Goal: Task Accomplishment & Management: Use online tool/utility

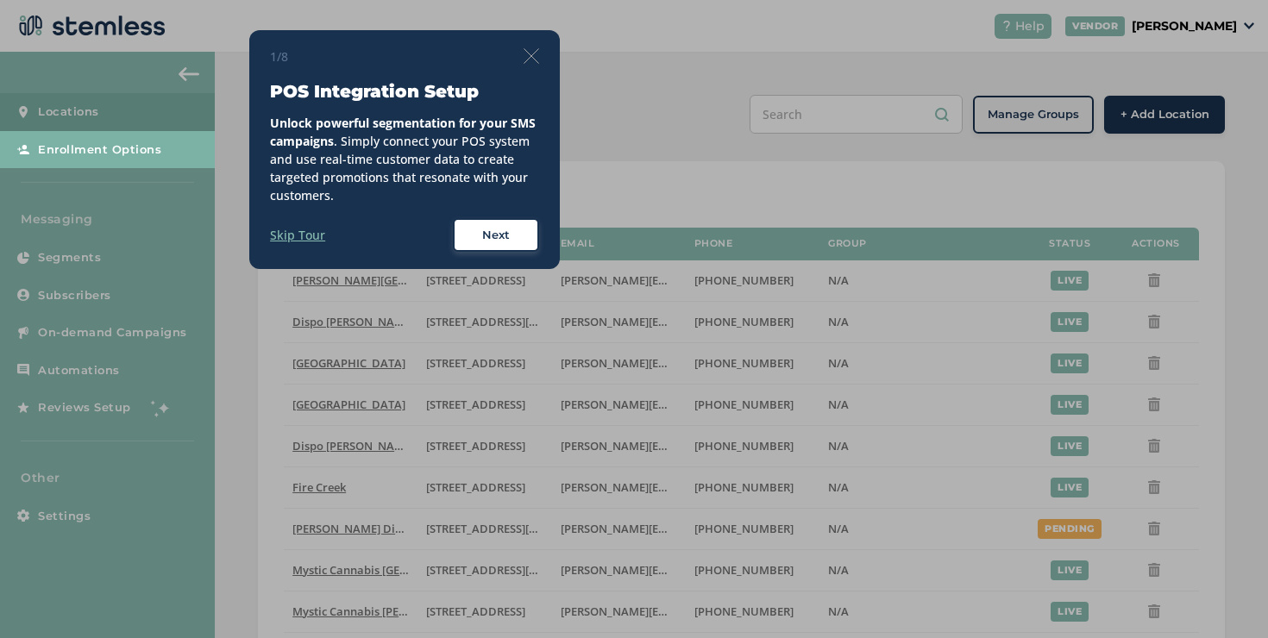
click at [536, 56] on img at bounding box center [532, 56] width 16 height 16
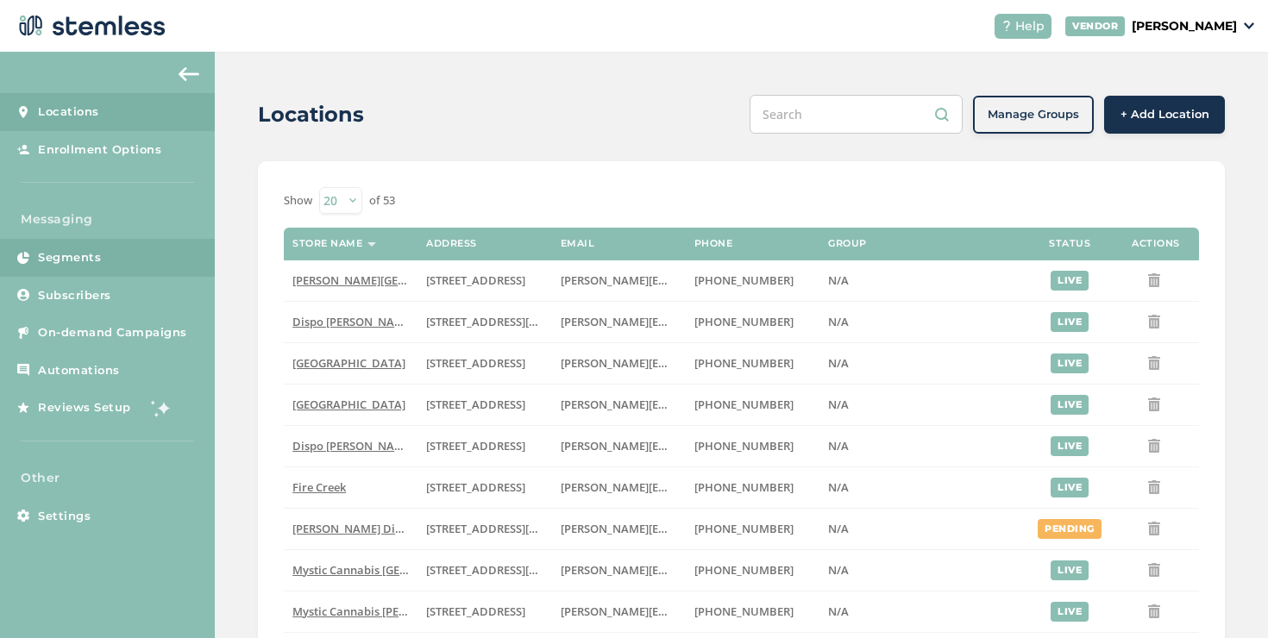
click at [169, 257] on link "Segments" at bounding box center [107, 258] width 215 height 38
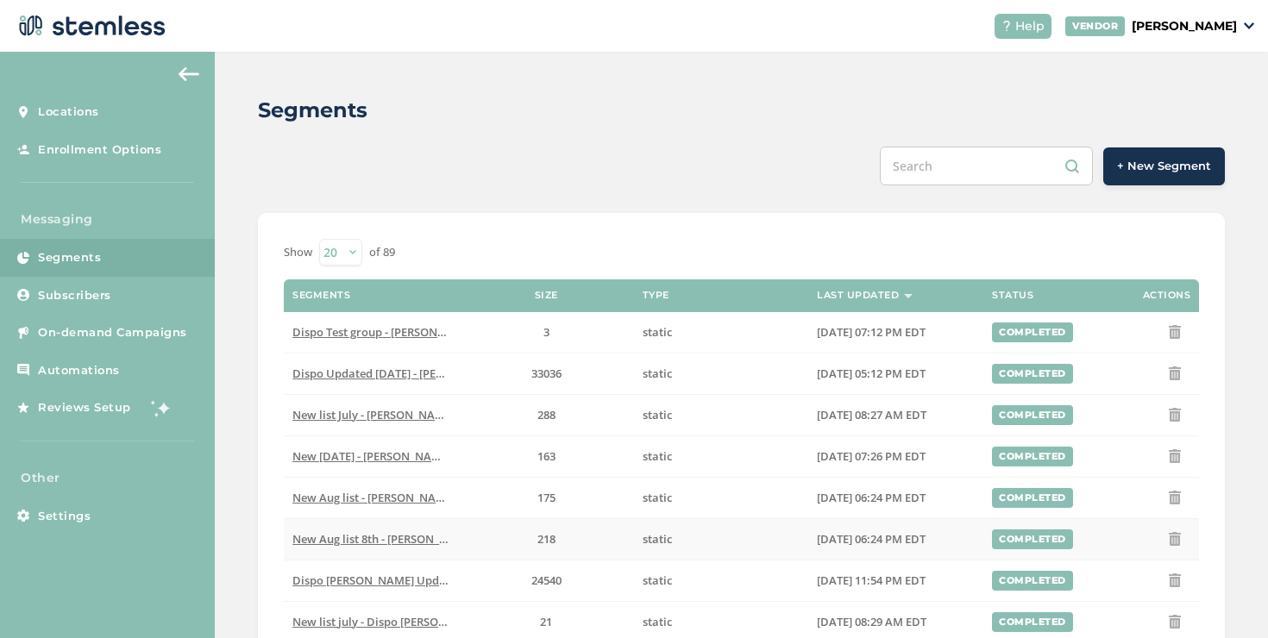
click at [405, 541] on span "New Aug list 8th - [PERSON_NAME][GEOGRAPHIC_DATA]" at bounding box center [440, 539] width 296 height 16
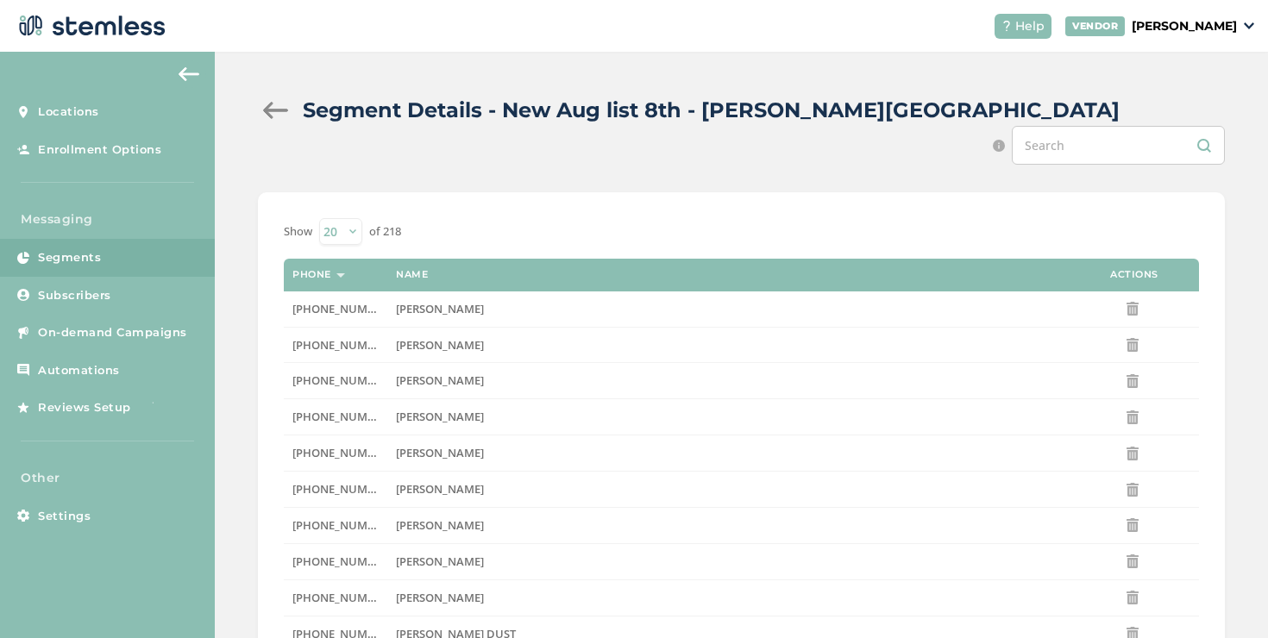
click at [278, 110] on div at bounding box center [275, 110] width 35 height 17
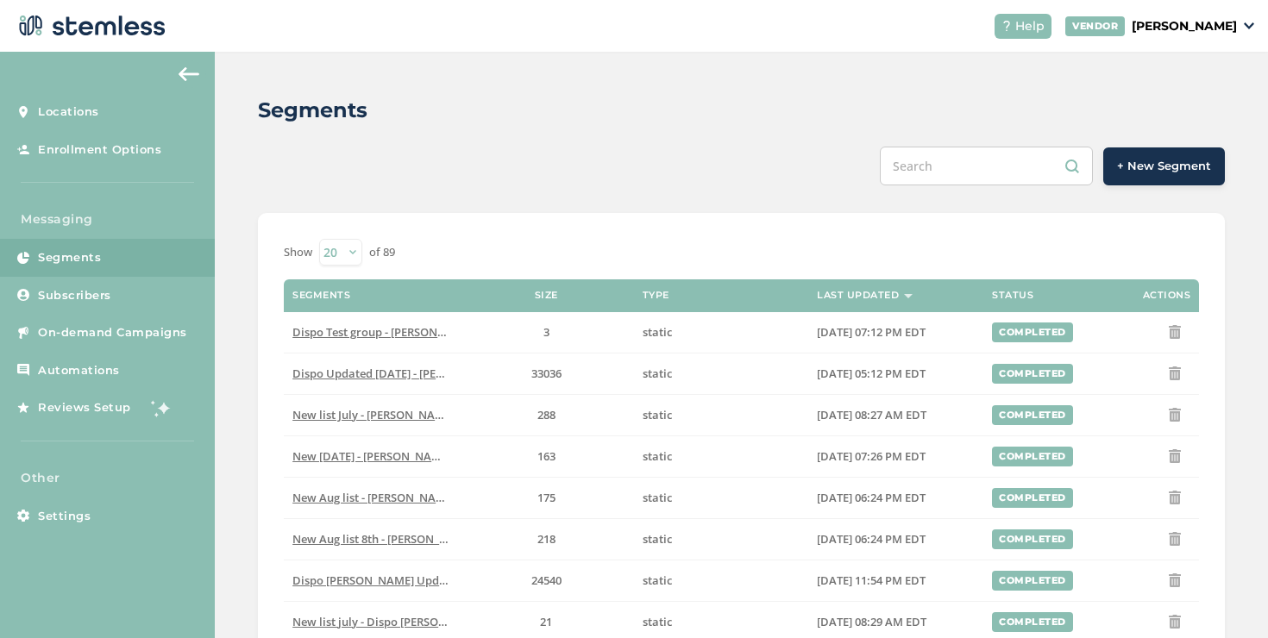
click at [412, 581] on span "Dispo [PERSON_NAME] Updated [DATE] - Dispo Romeo" at bounding box center [436, 581] width 288 height 16
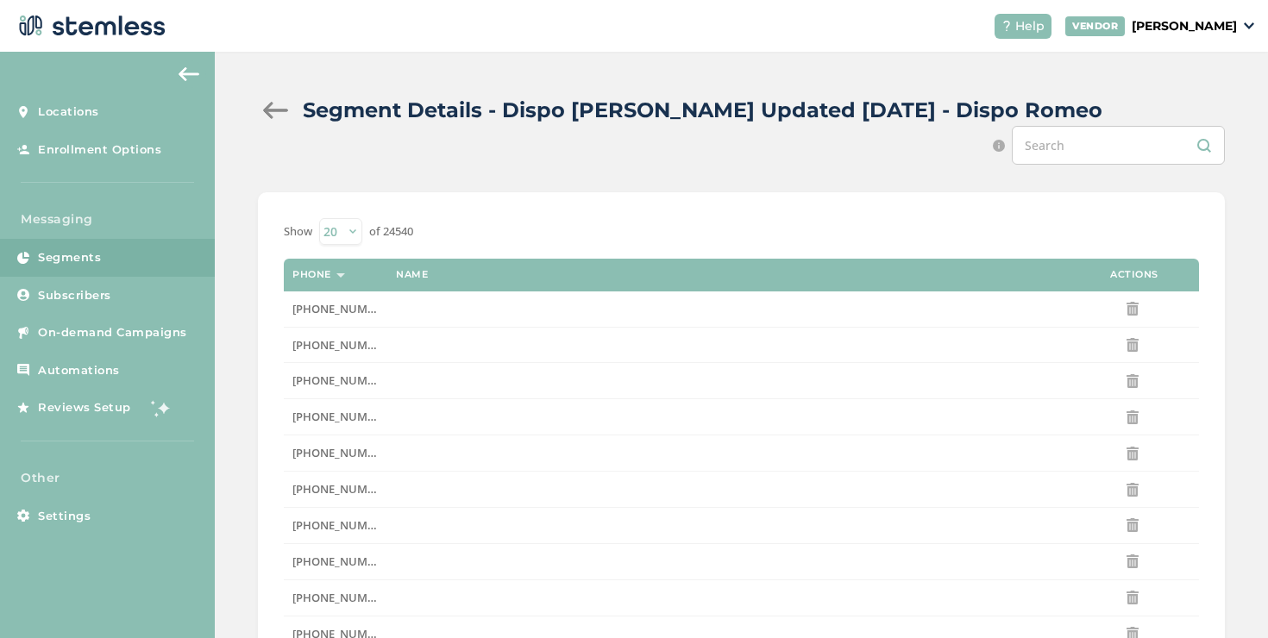
click at [278, 107] on div at bounding box center [275, 110] width 35 height 17
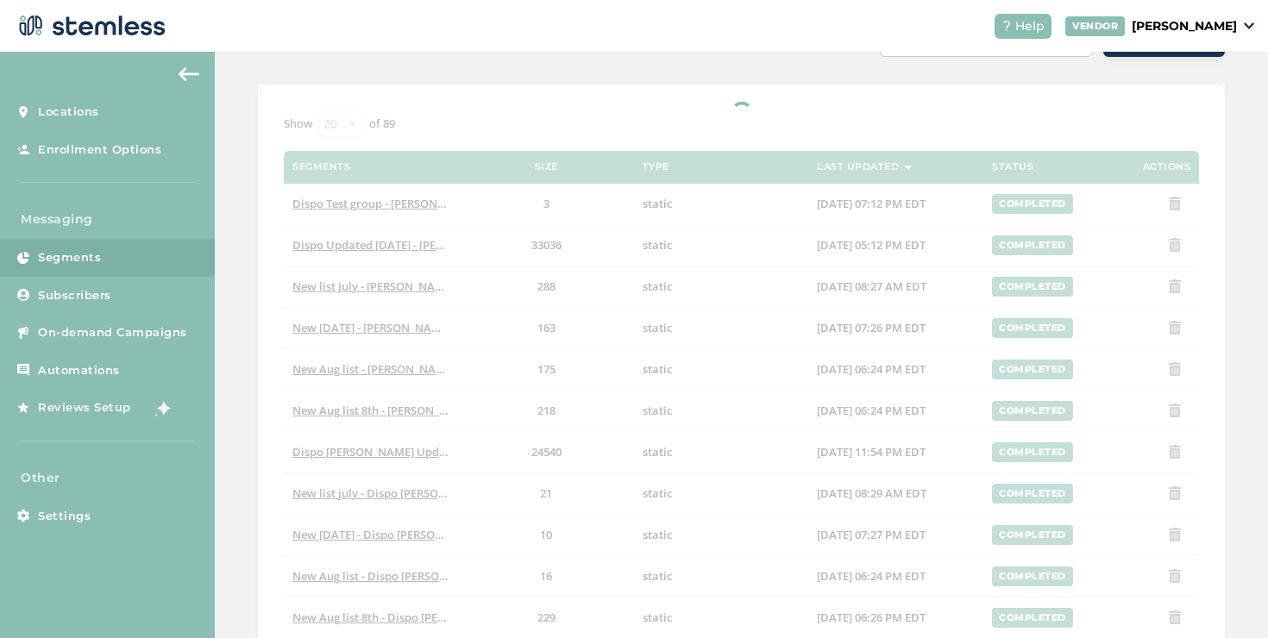
scroll to position [350, 0]
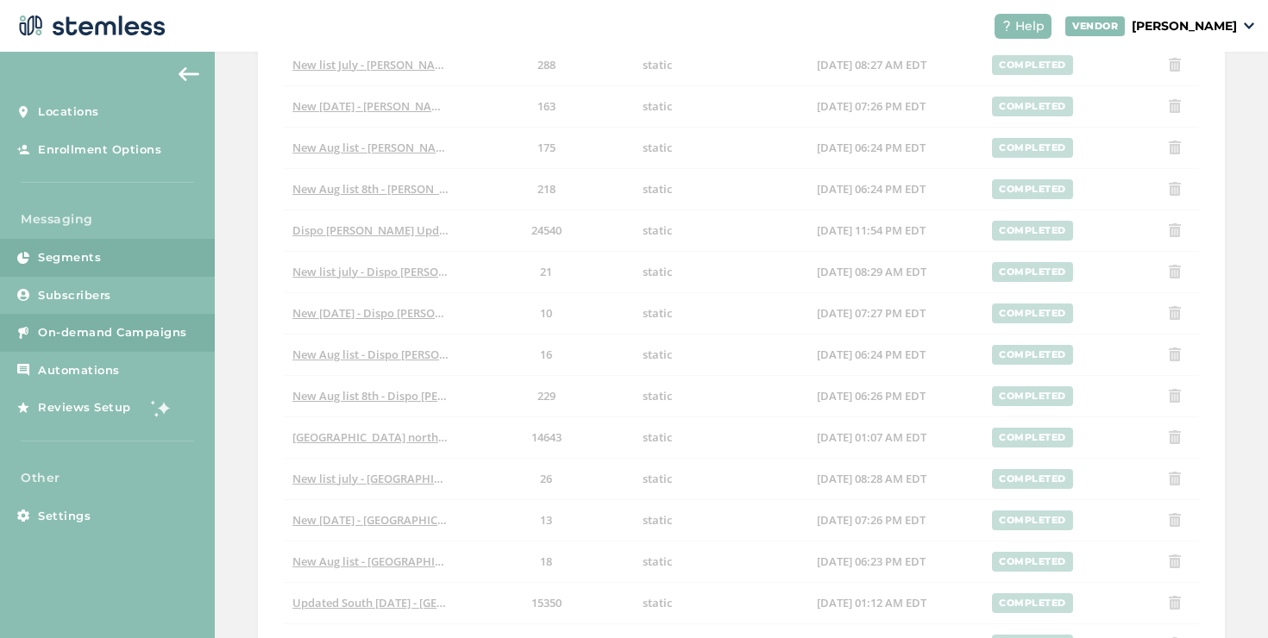
click at [133, 333] on span "On-demand Campaigns" at bounding box center [112, 332] width 149 height 17
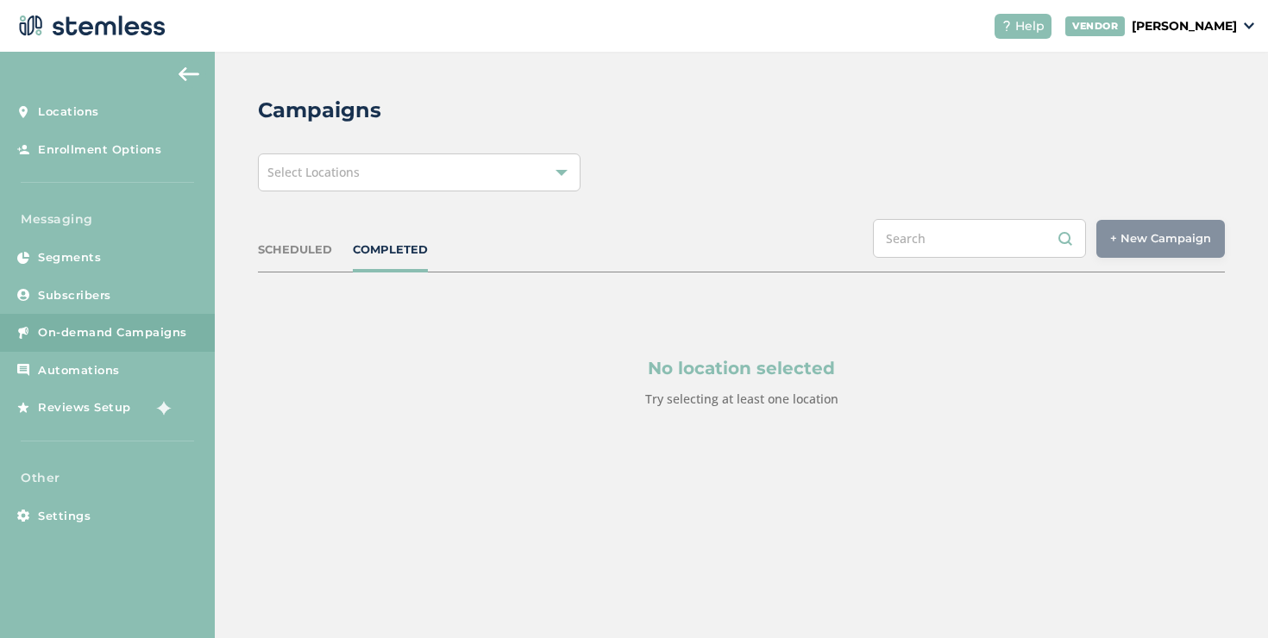
click at [484, 176] on div "Select Locations" at bounding box center [419, 173] width 323 height 38
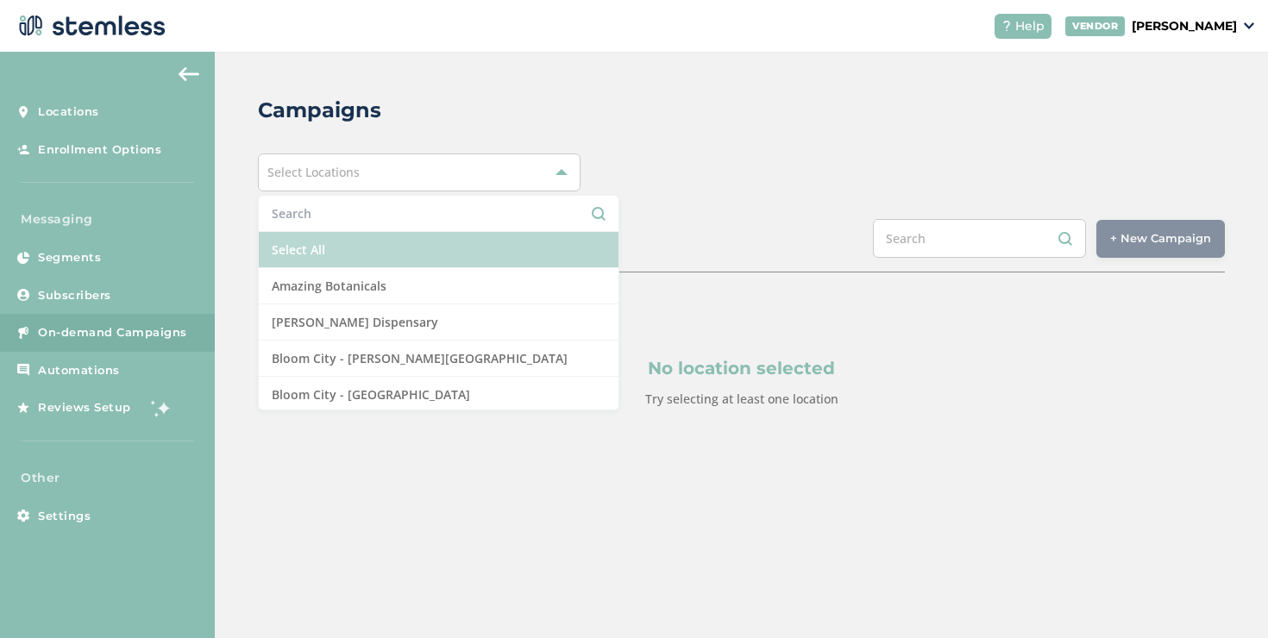
click at [341, 247] on li "Select All" at bounding box center [439, 250] width 360 height 36
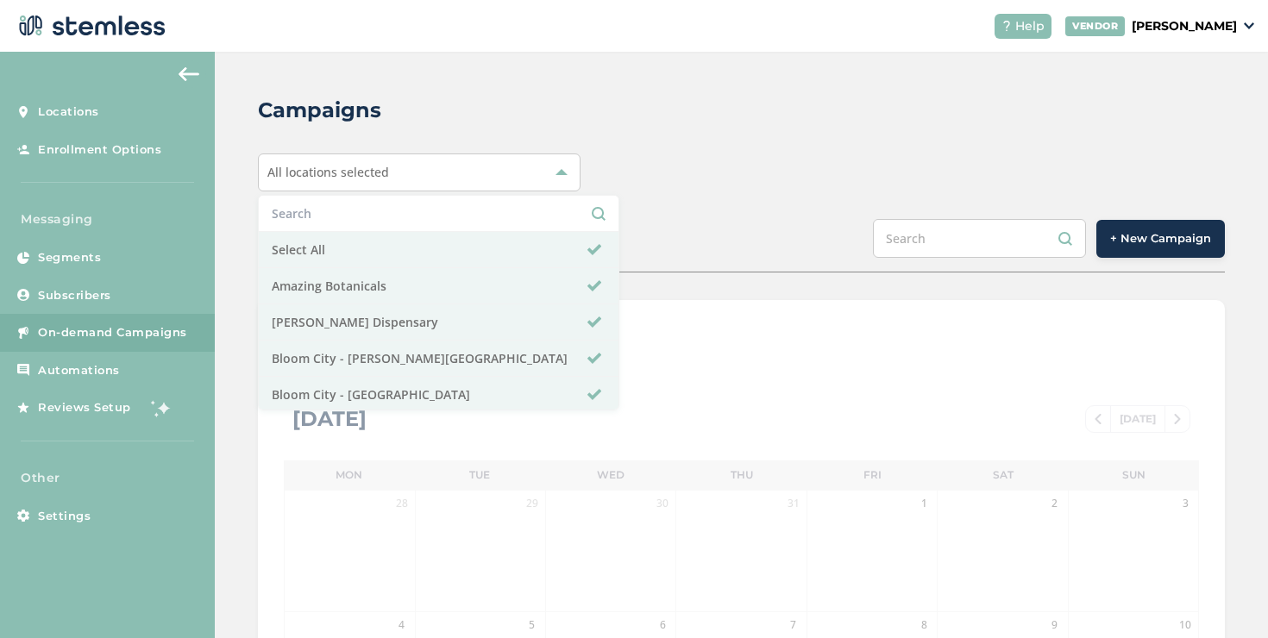
click at [1115, 238] on span "+ New Campaign" at bounding box center [1160, 238] width 101 height 17
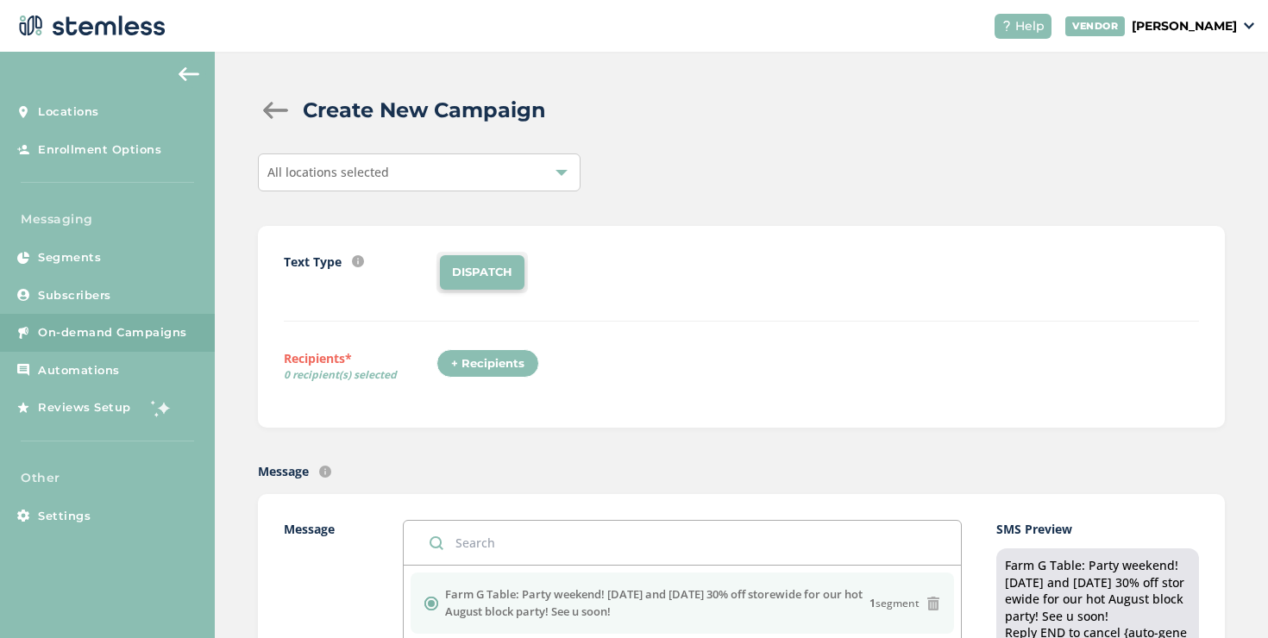
click at [530, 360] on div "+ Recipients" at bounding box center [488, 363] width 103 height 29
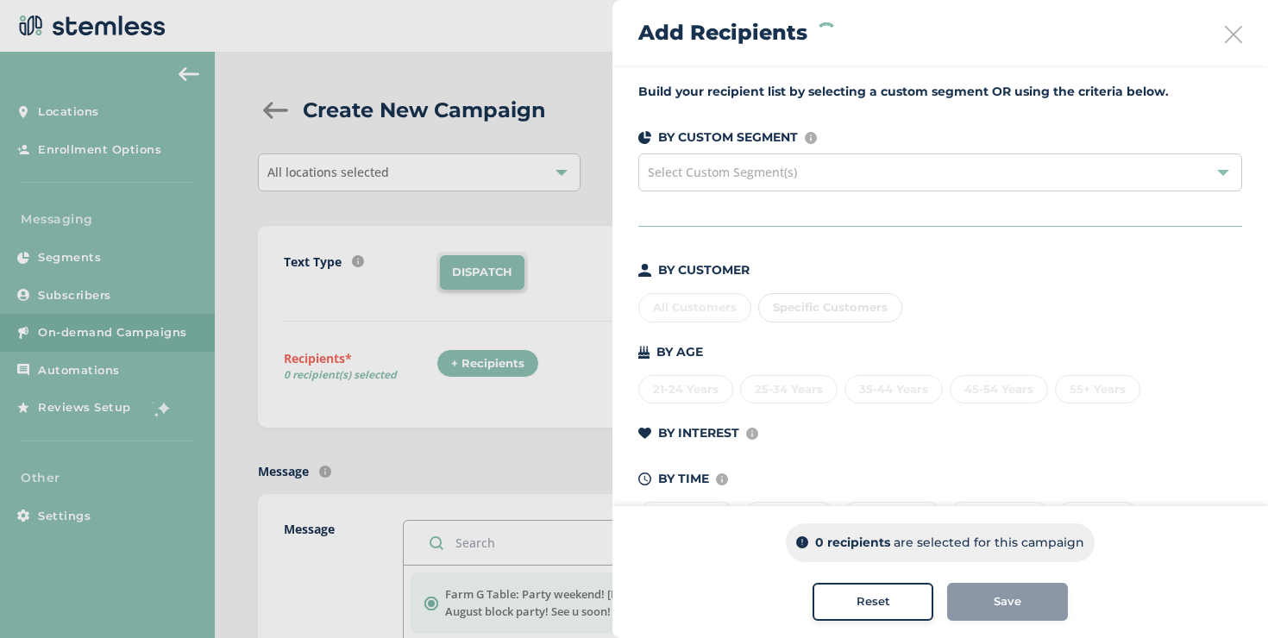
click at [797, 304] on div "Specific Customers" at bounding box center [830, 307] width 144 height 29
click at [798, 299] on div "Specific Customers" at bounding box center [830, 307] width 144 height 29
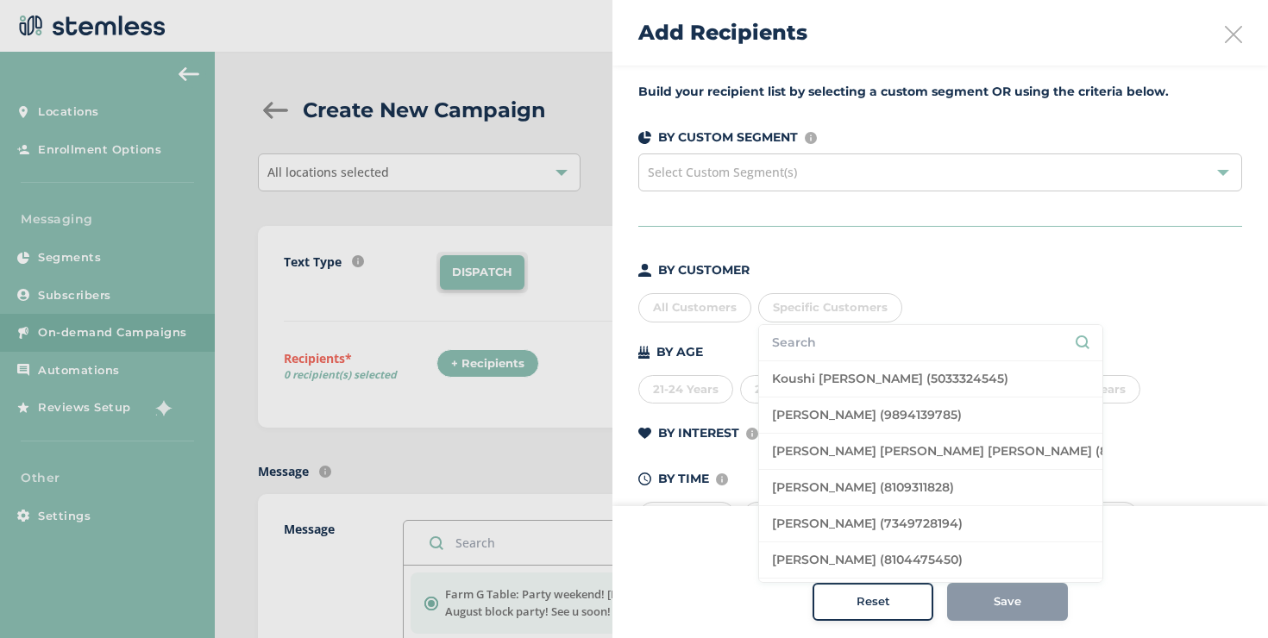
click at [798, 299] on div "Specific Customers" at bounding box center [830, 307] width 144 height 29
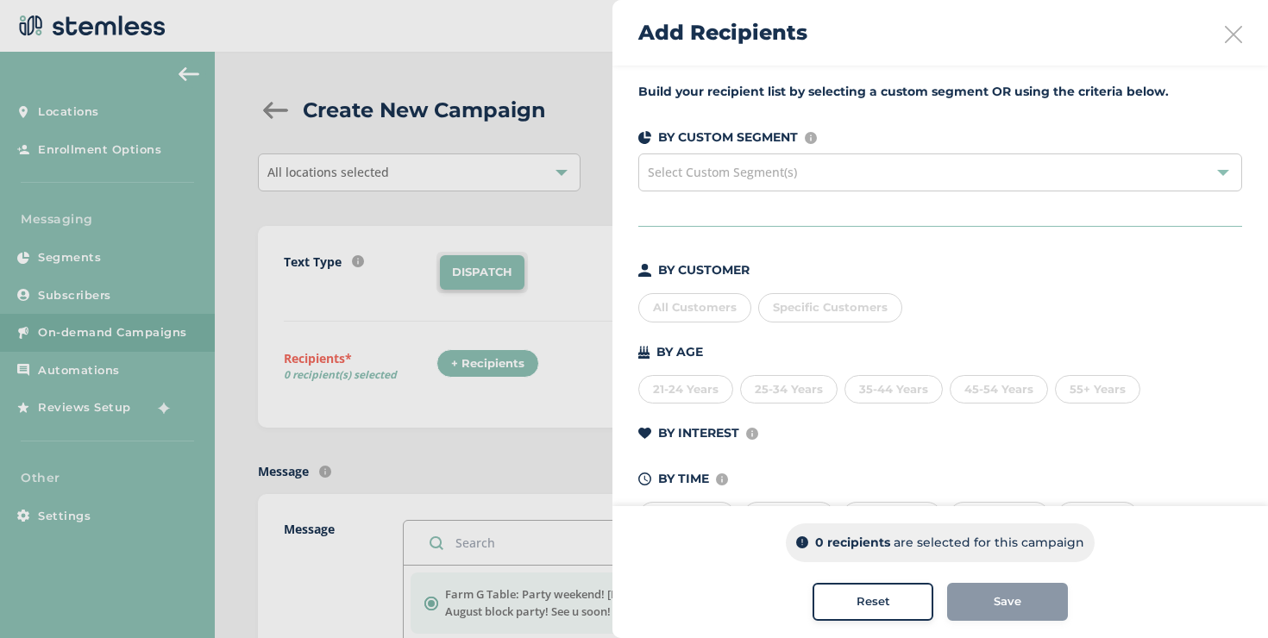
click at [766, 181] on div "Select Custom Segment(s)" at bounding box center [940, 173] width 604 height 38
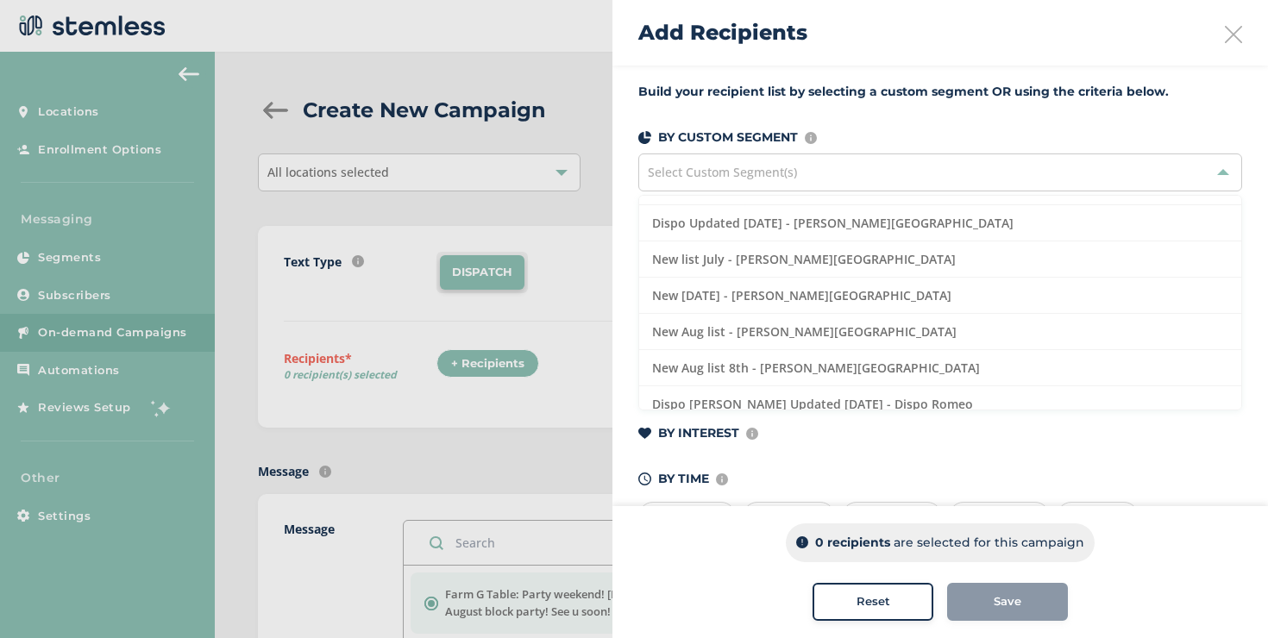
scroll to position [393, 0]
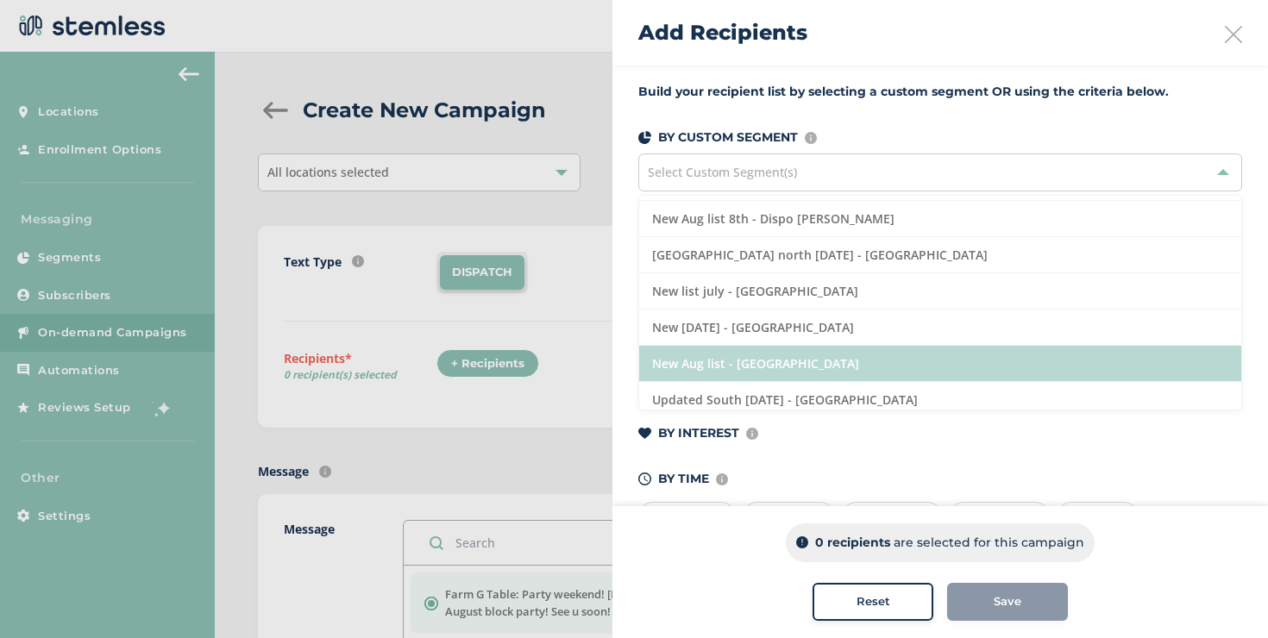
click at [717, 360] on li "New Aug list - [GEOGRAPHIC_DATA]" at bounding box center [940, 364] width 602 height 36
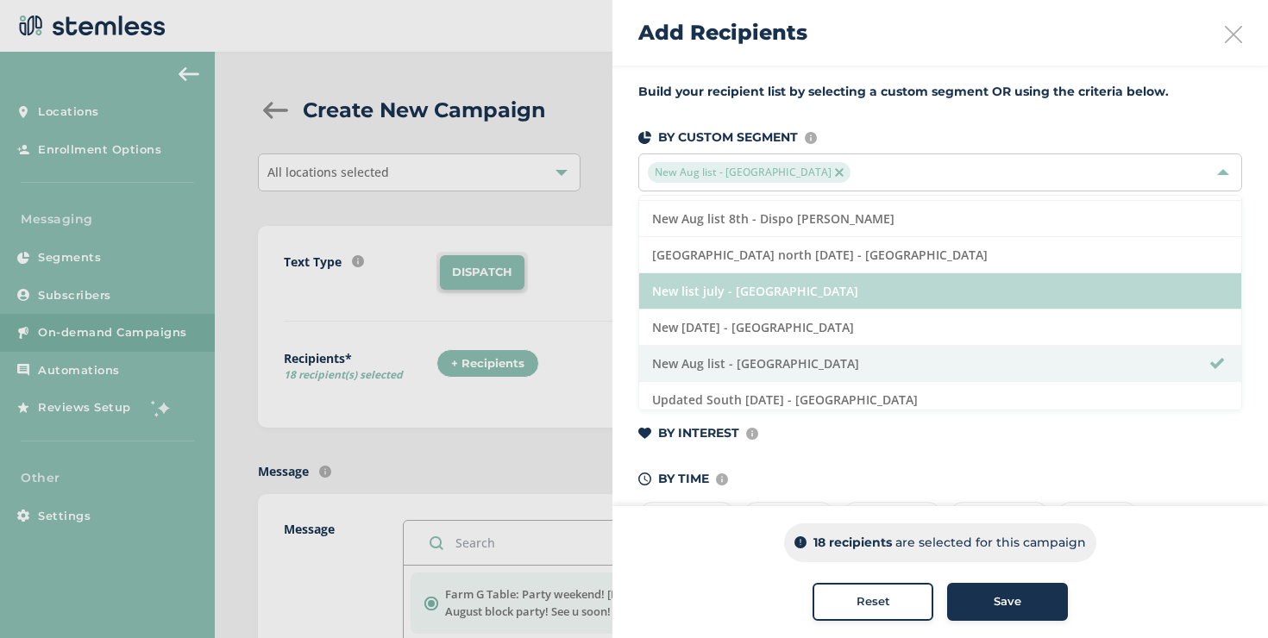
click at [716, 305] on li "New list july - [GEOGRAPHIC_DATA]" at bounding box center [940, 291] width 602 height 36
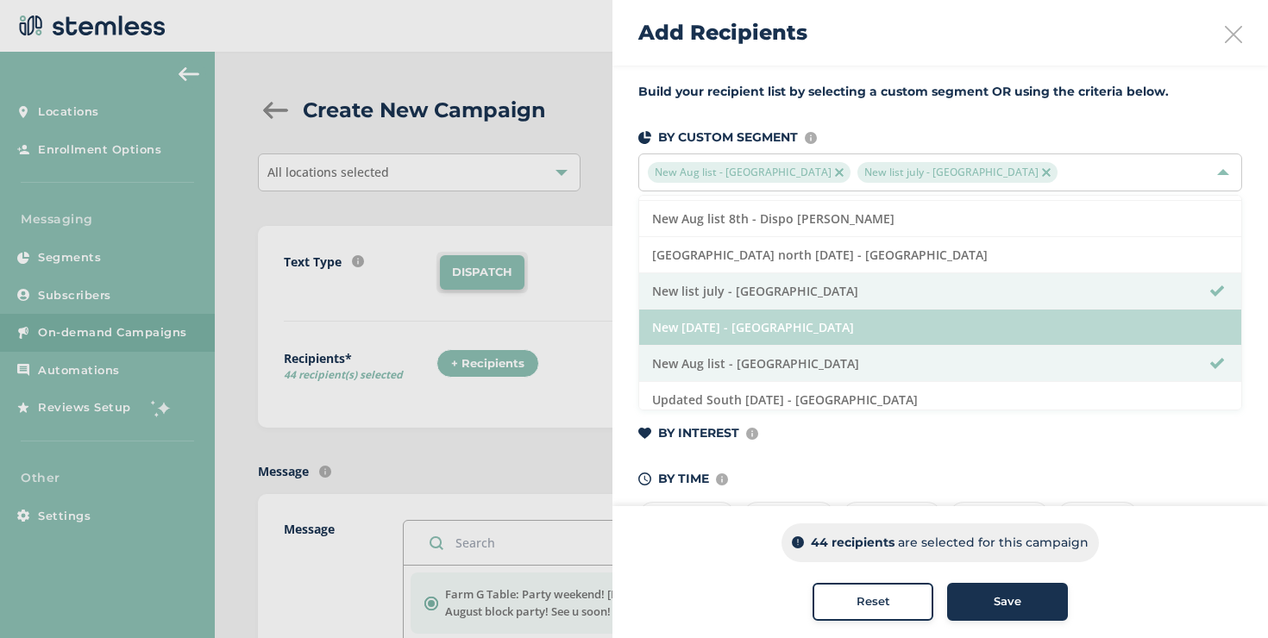
click at [719, 321] on li "New [DATE] - [GEOGRAPHIC_DATA]" at bounding box center [940, 328] width 602 height 36
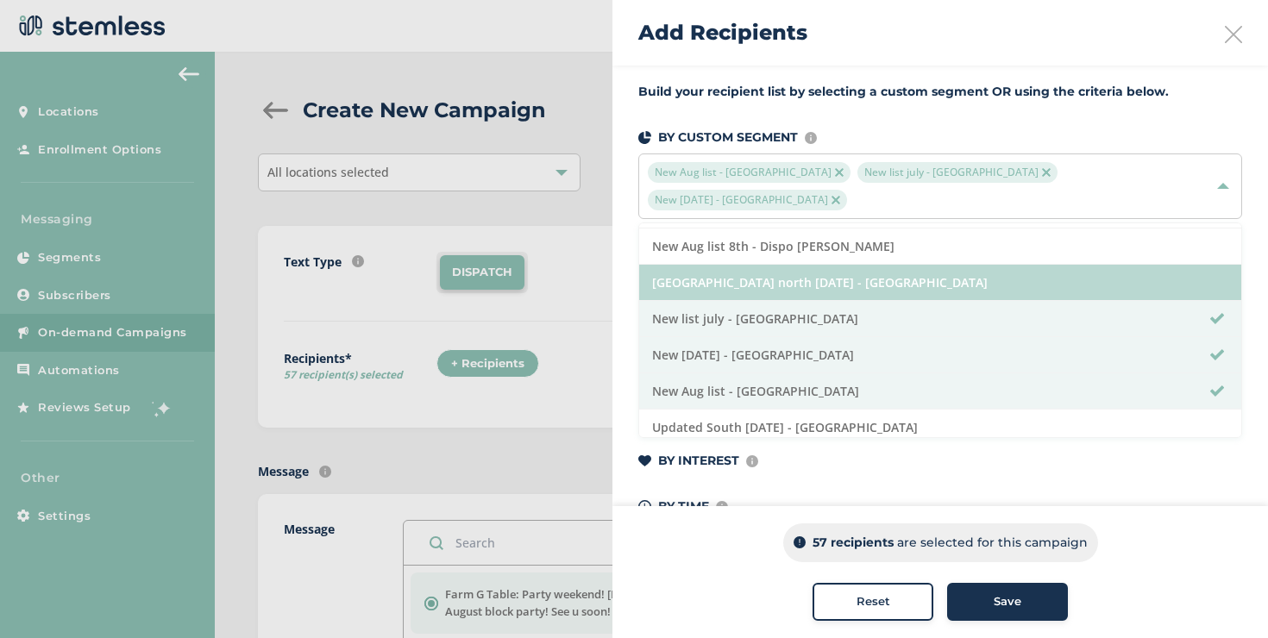
click at [715, 285] on li "[GEOGRAPHIC_DATA] north [DATE] - [GEOGRAPHIC_DATA]" at bounding box center [940, 283] width 602 height 36
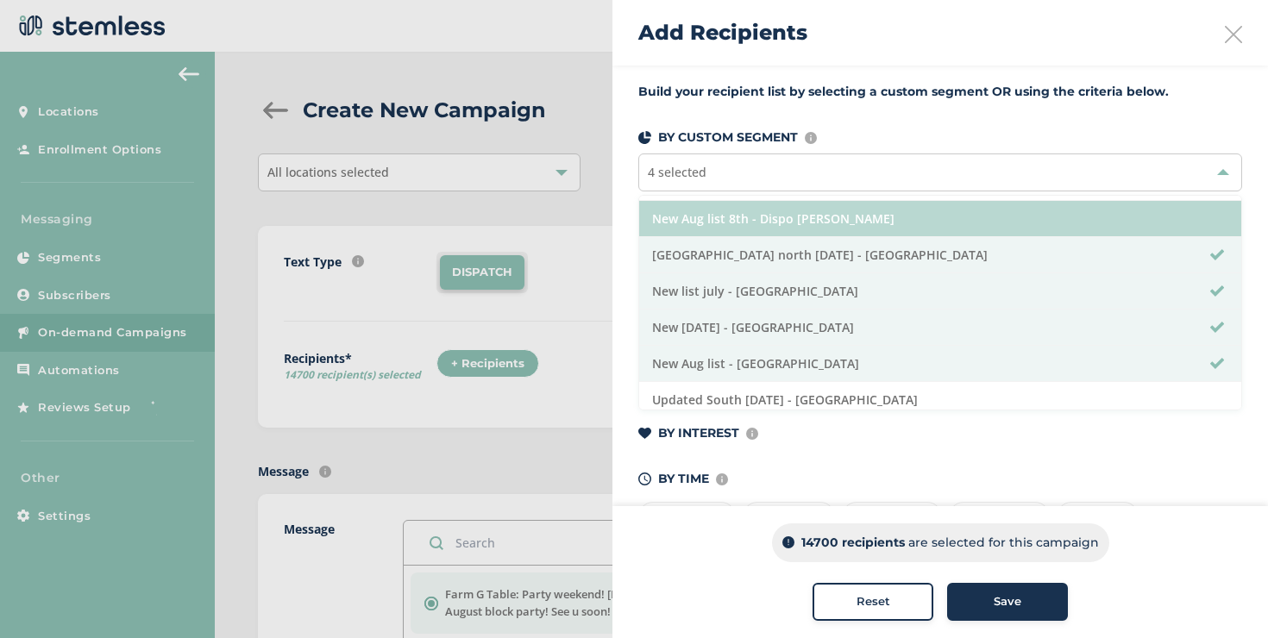
click at [700, 226] on li "New Aug list 8th - Dispo [PERSON_NAME]" at bounding box center [940, 219] width 602 height 36
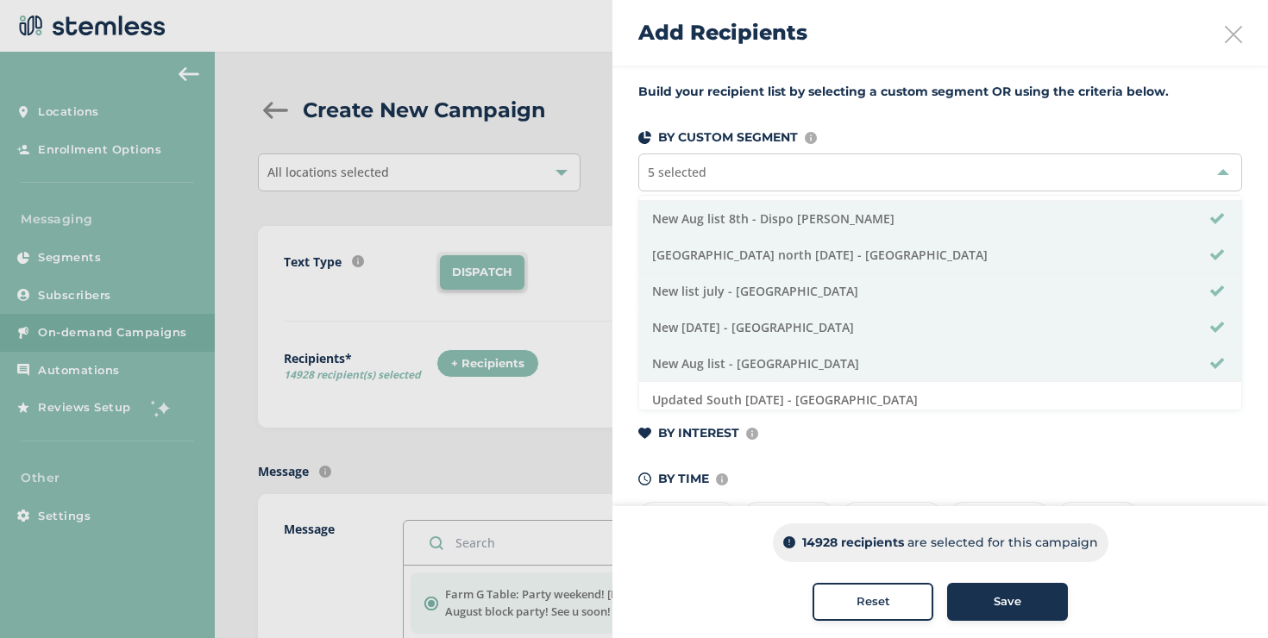
click at [1225, 37] on icon at bounding box center [1233, 34] width 17 height 17
